Goal: Task Accomplishment & Management: Manage account settings

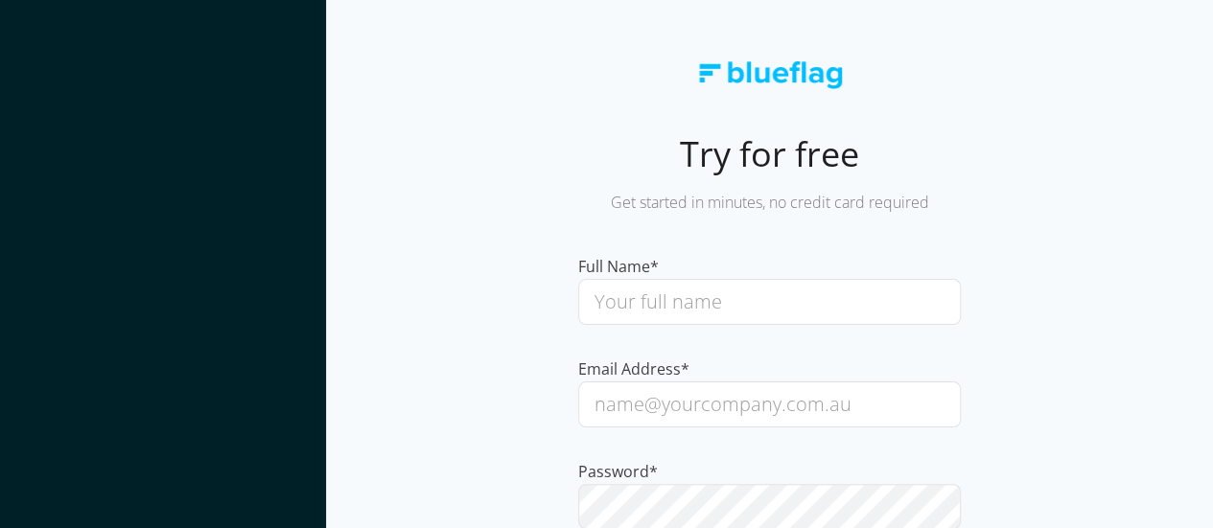
scroll to position [345, 0]
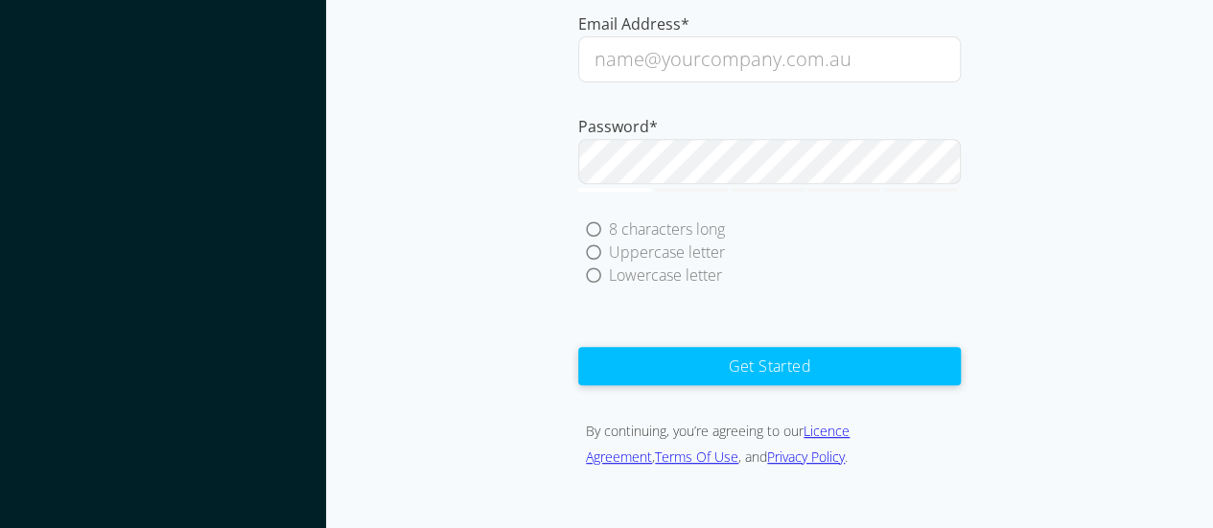
click at [854, 60] on input "email" at bounding box center [769, 59] width 383 height 46
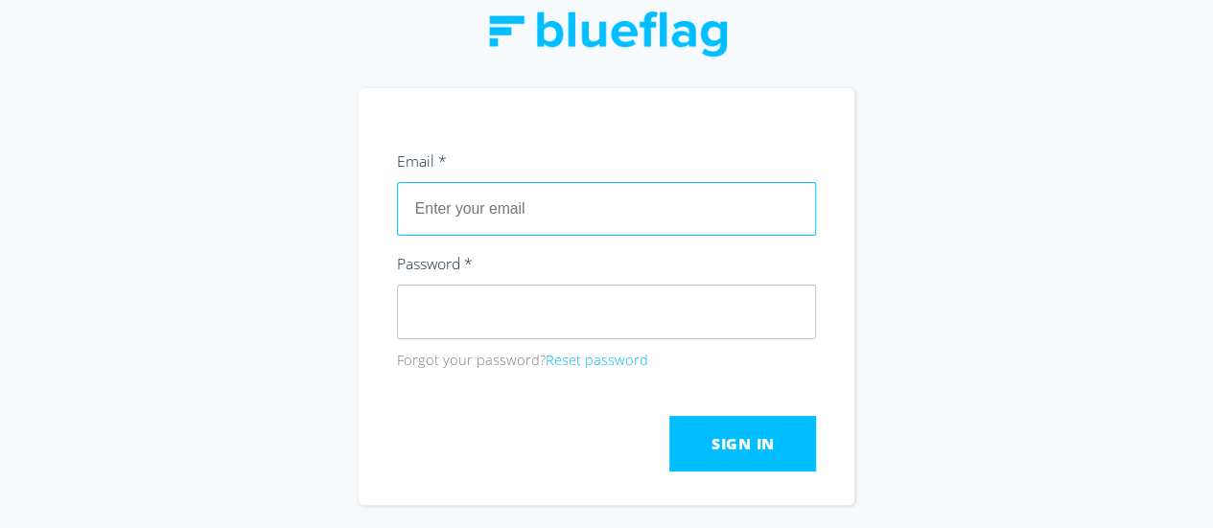
click at [487, 221] on input "text" at bounding box center [607, 209] width 420 height 54
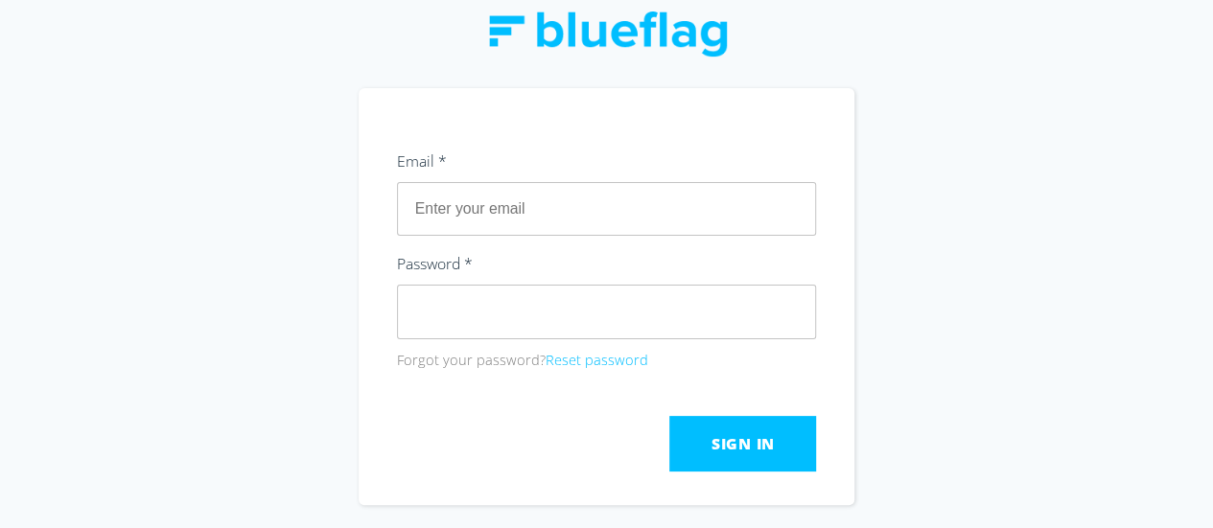
click at [278, 248] on div "Don't have an account? Sign Up" at bounding box center [606, 264] width 1213 height 528
